Goal: Check status: Check status

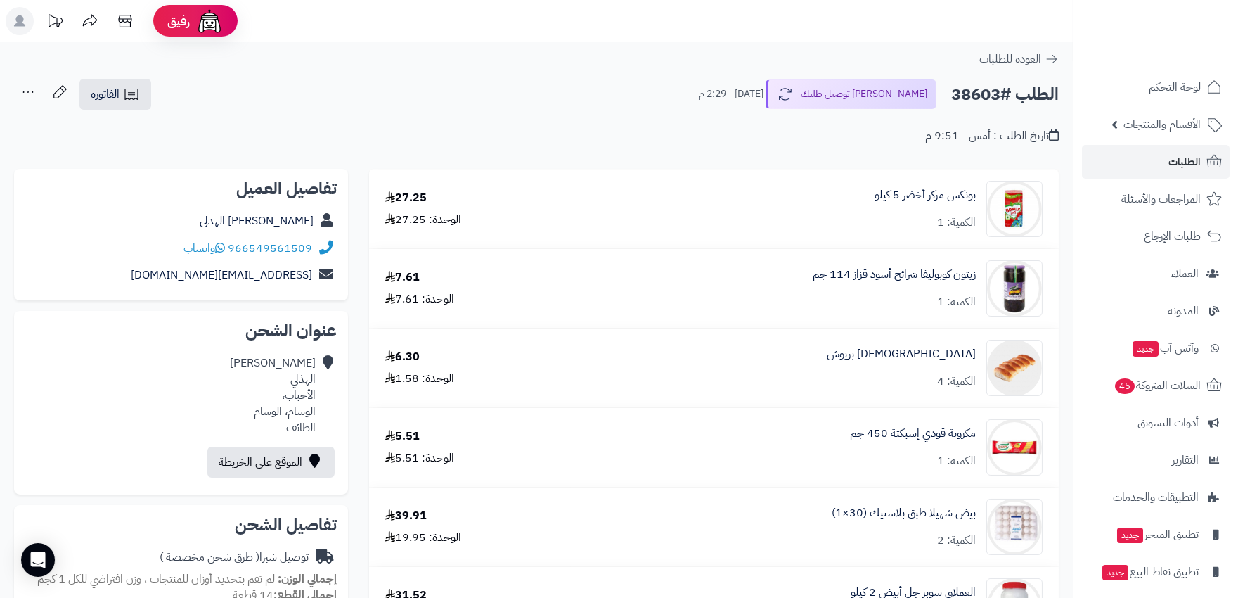
click at [23, 15] on rect at bounding box center [20, 21] width 28 height 28
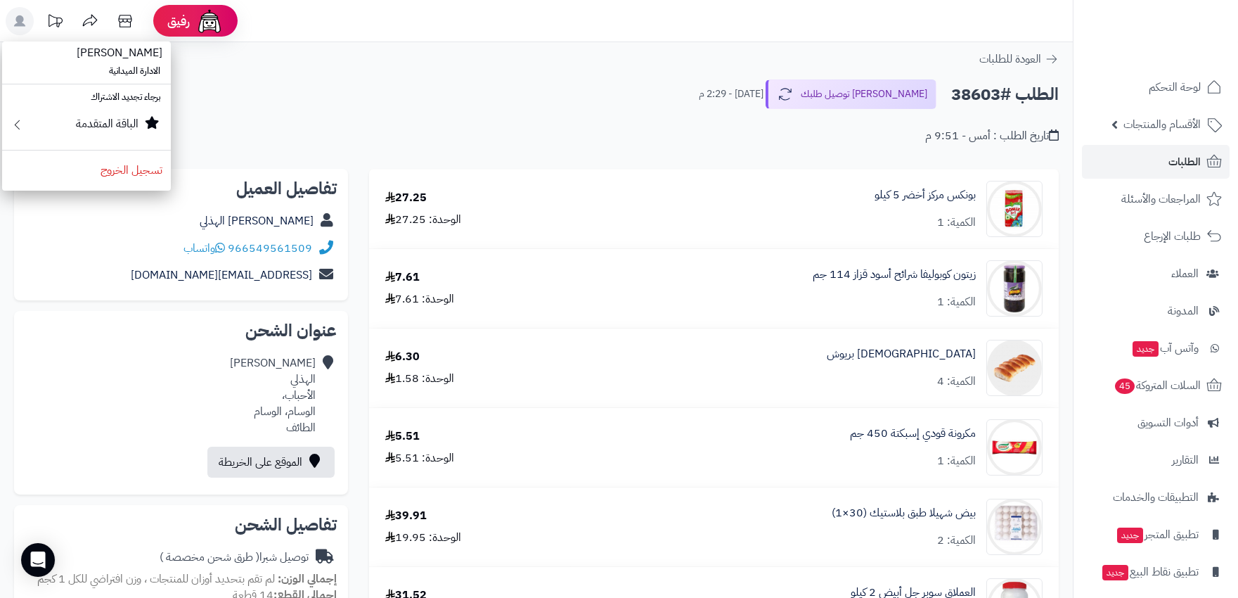
click at [23, 15] on rect at bounding box center [20, 21] width 28 height 28
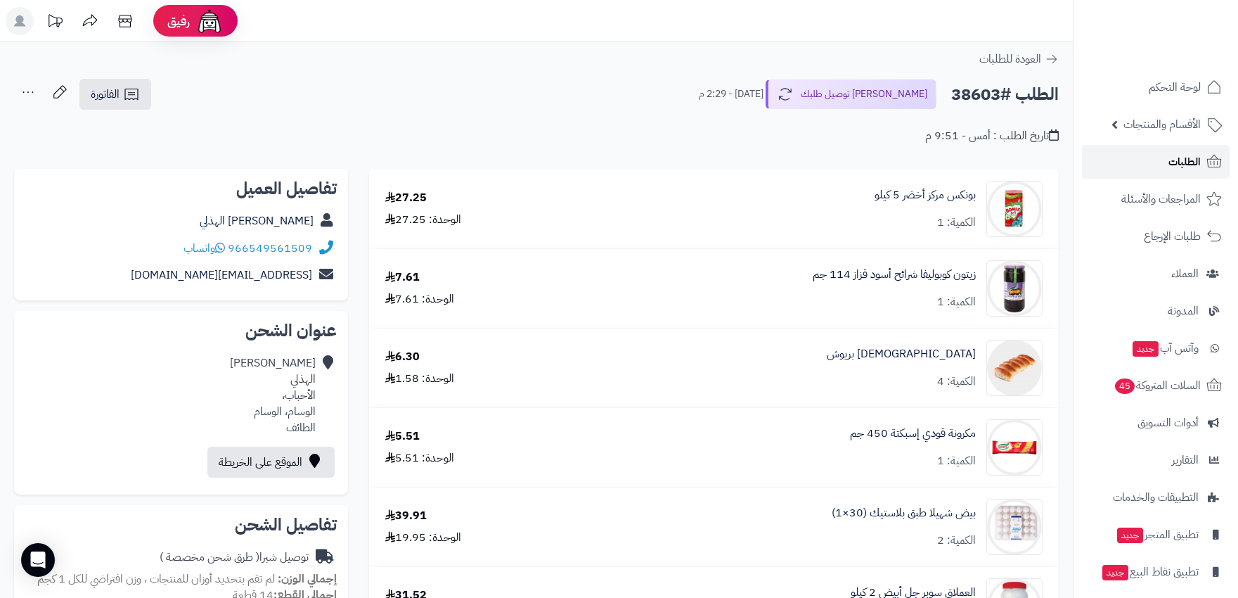
click at [1148, 157] on link "الطلبات" at bounding box center [1156, 162] width 148 height 34
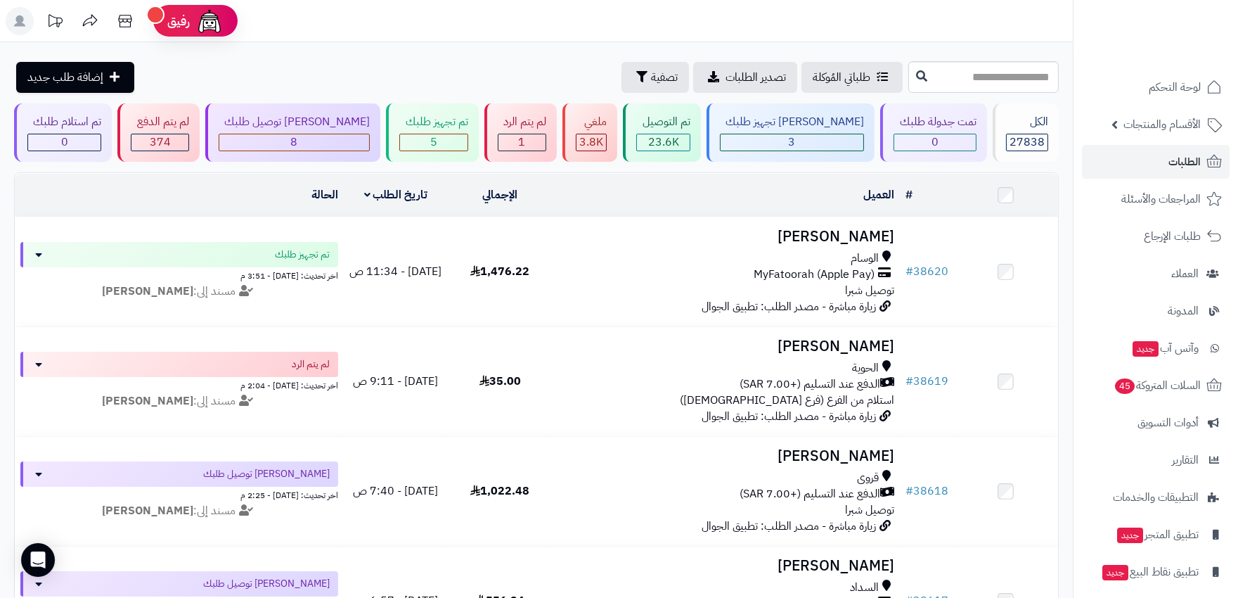
click at [1165, 142] on ul "لوحة التحكم الأقسام والمنتجات المنتجات الأقسام الماركات مواصفات المنتجات مواصفا…" at bounding box center [1156, 347] width 165 height 555
click at [518, 148] on span "1" at bounding box center [521, 142] width 7 height 17
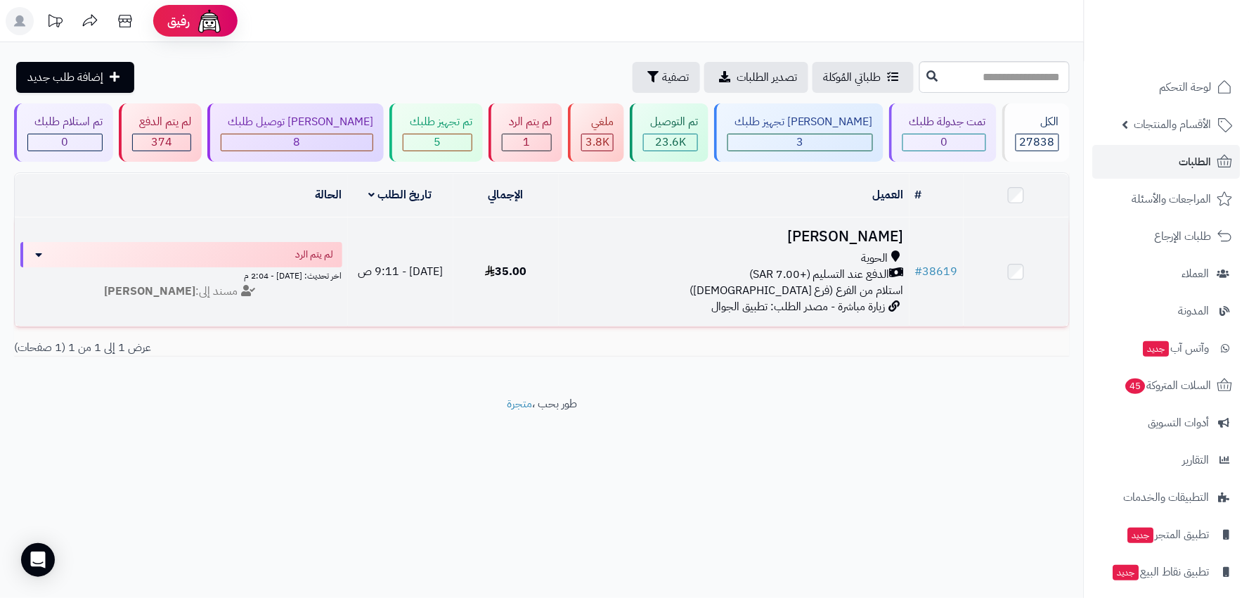
click at [531, 256] on td "35.00" at bounding box center [506, 271] width 105 height 109
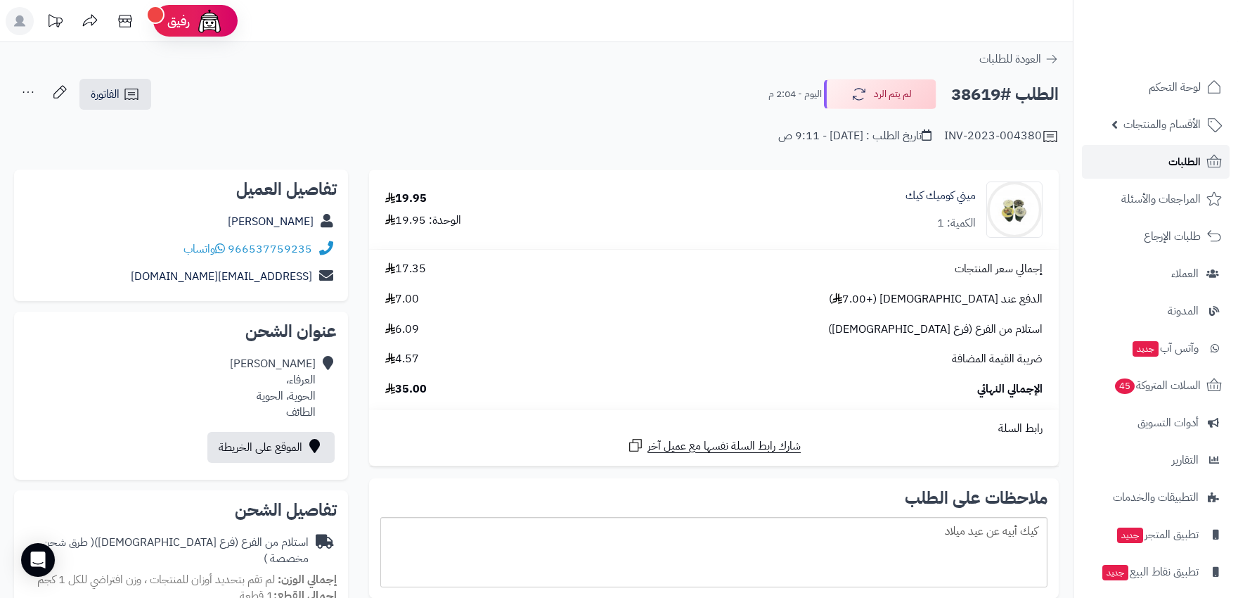
click at [1153, 164] on link "الطلبات" at bounding box center [1156, 162] width 148 height 34
